Goal: Task Accomplishment & Management: Manage account settings

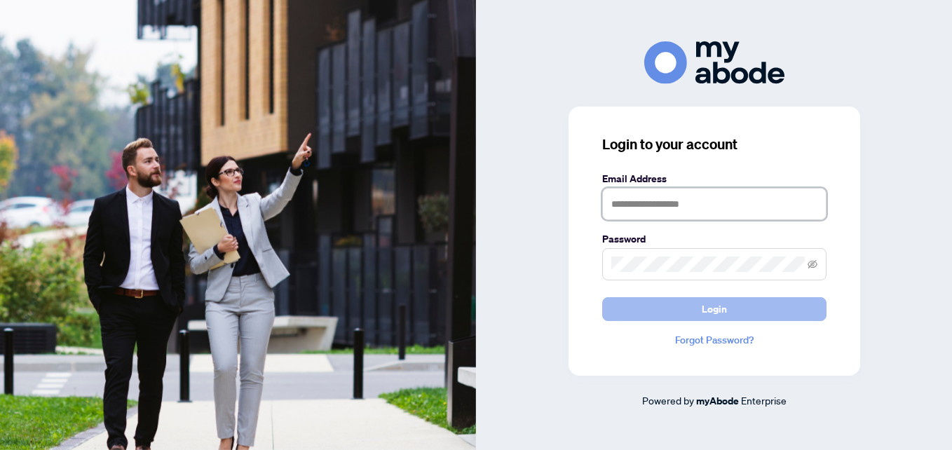
type input "**********"
click at [631, 307] on button "Login" at bounding box center [714, 309] width 224 height 24
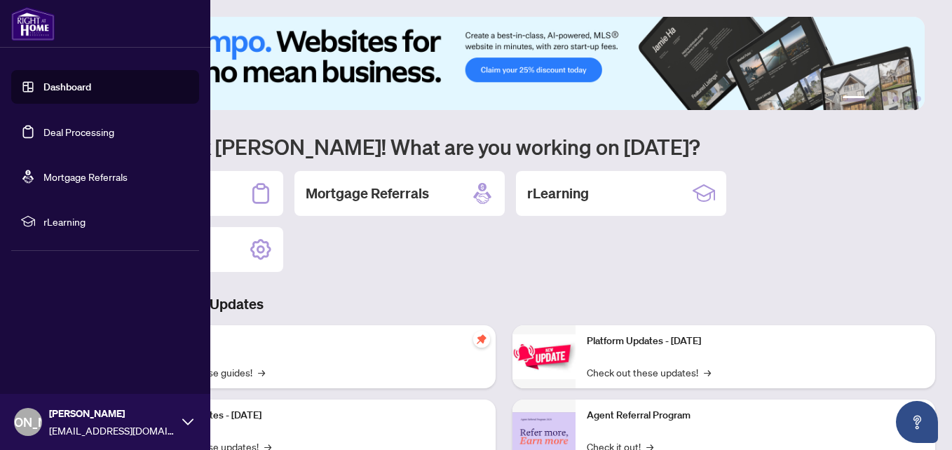
drag, startPoint x: 67, startPoint y: 121, endPoint x: 68, endPoint y: 128, distance: 7.2
click at [68, 126] on link "Deal Processing" at bounding box center [78, 132] width 71 height 13
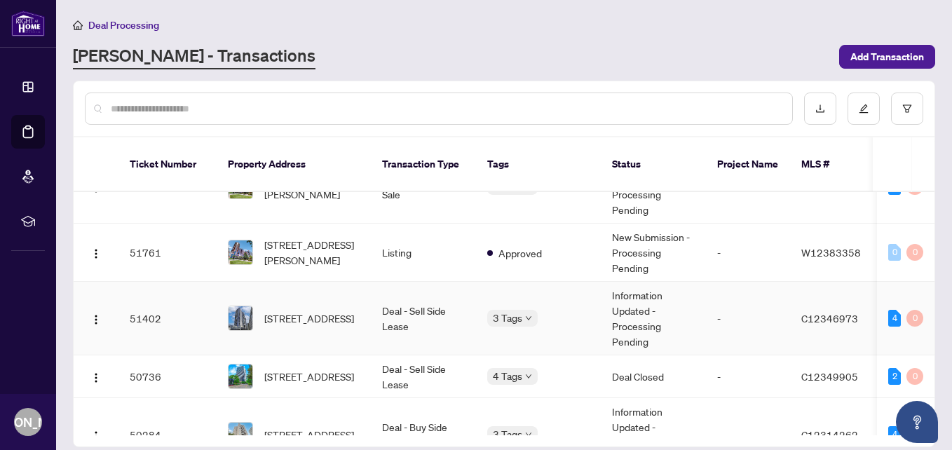
scroll to position [281, 0]
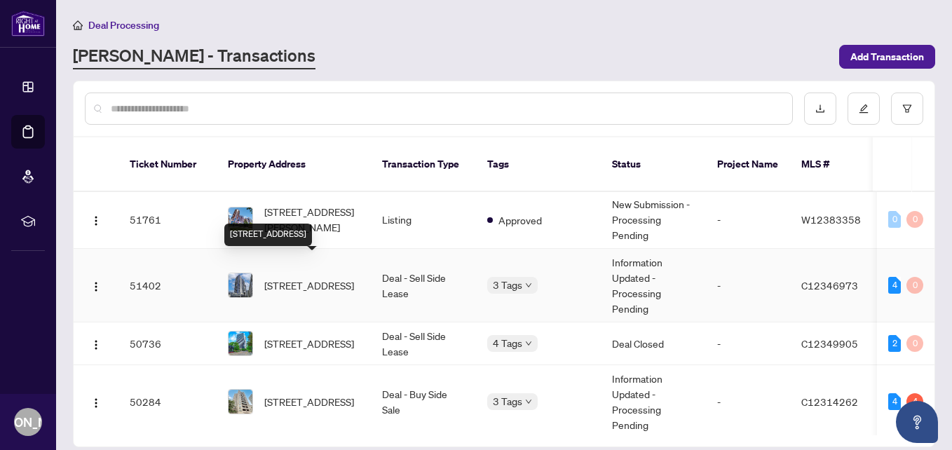
click at [312, 278] on span "[STREET_ADDRESS]" at bounding box center [309, 285] width 90 height 15
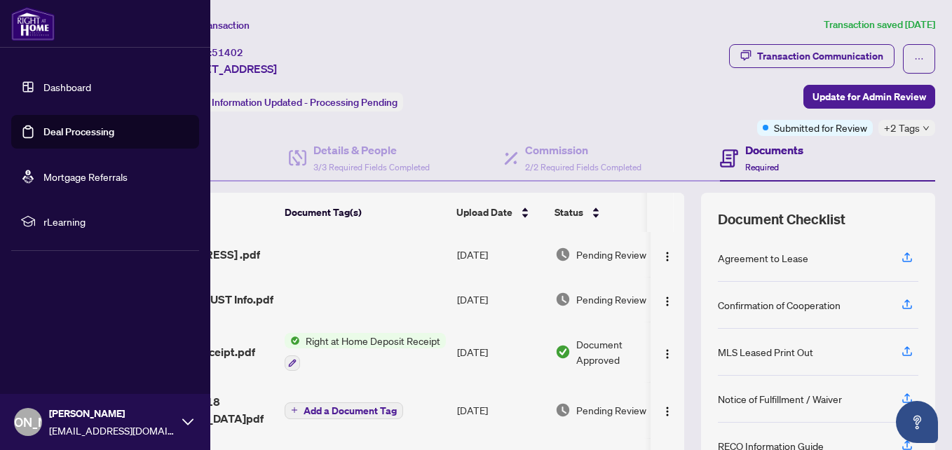
drag, startPoint x: 45, startPoint y: 131, endPoint x: 60, endPoint y: 126, distance: 15.5
click at [45, 131] on link "Deal Processing" at bounding box center [78, 132] width 71 height 13
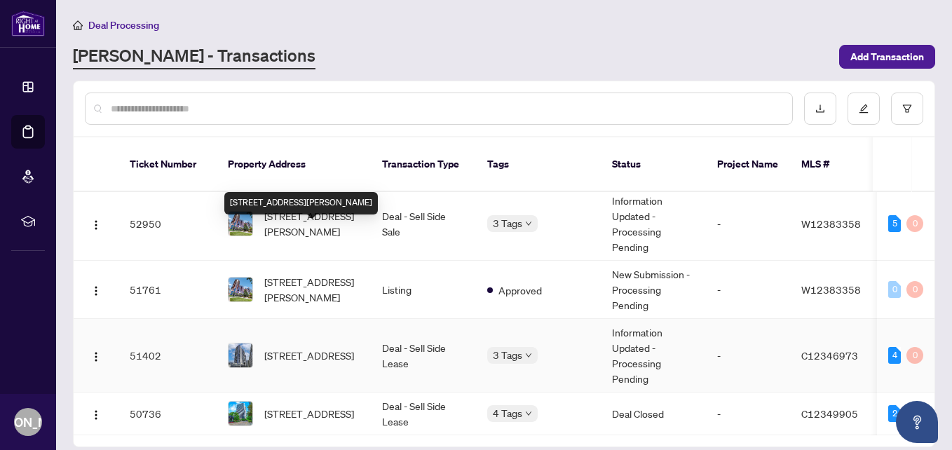
scroll to position [281, 0]
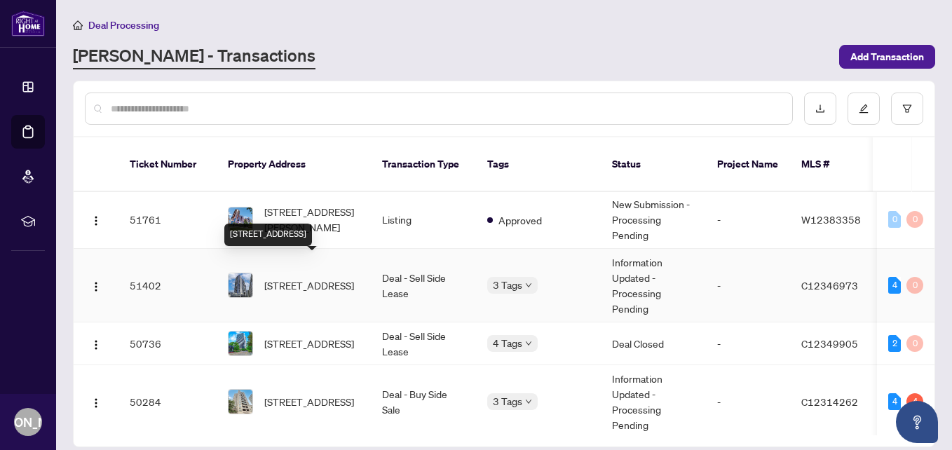
click at [311, 278] on span "[STREET_ADDRESS]" at bounding box center [309, 285] width 90 height 15
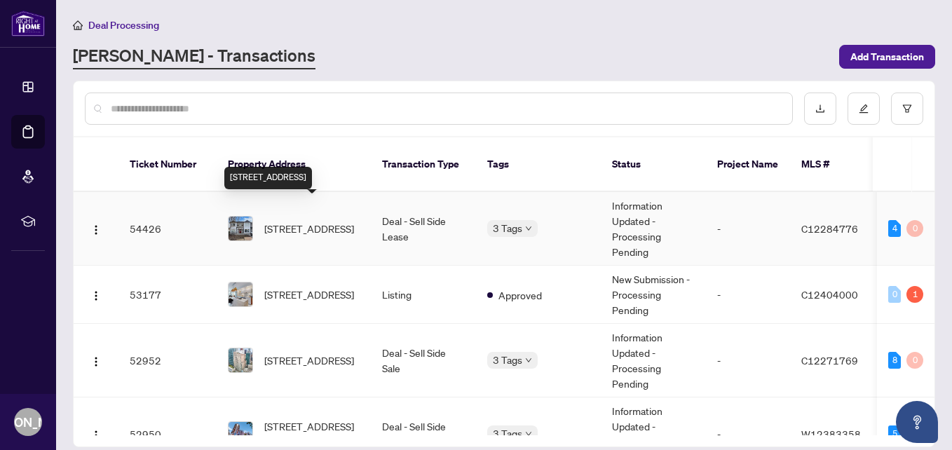
click at [302, 221] on span "[STREET_ADDRESS]" at bounding box center [309, 228] width 90 height 15
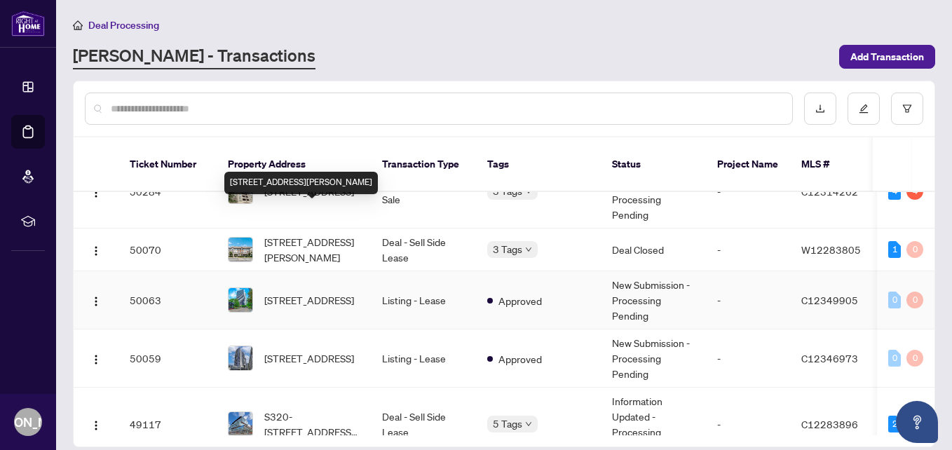
scroll to position [561, 0]
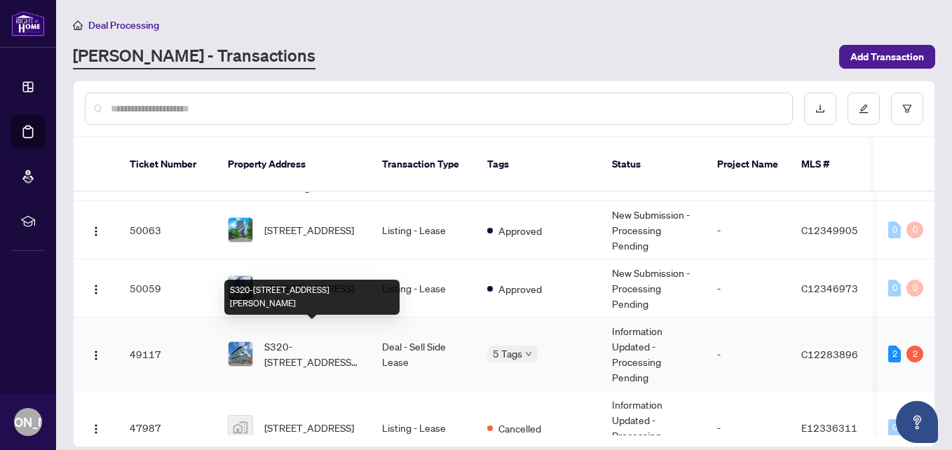
click at [313, 339] on span "S320-[STREET_ADDRESS][PERSON_NAME]" at bounding box center [311, 354] width 95 height 31
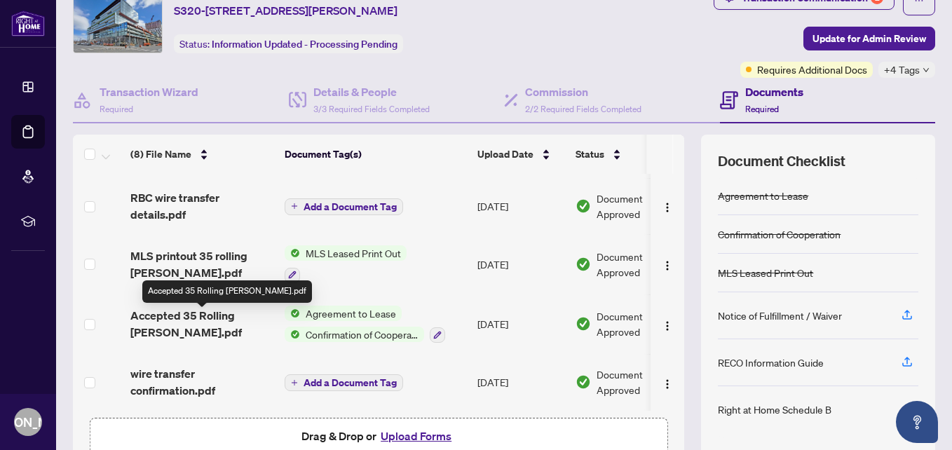
scroll to position [70, 0]
